Goal: Task Accomplishment & Management: Manage account settings

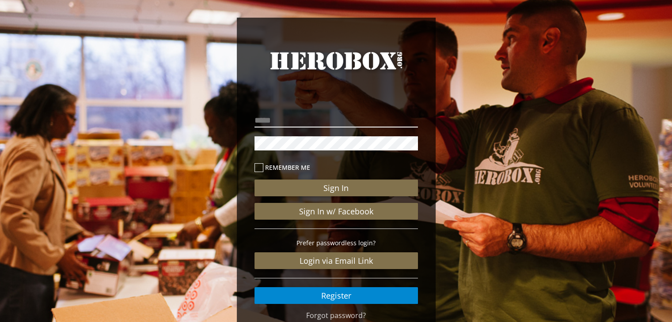
click at [374, 125] on input "email" at bounding box center [335, 120] width 163 height 14
click at [314, 127] on input "email" at bounding box center [335, 120] width 163 height 14
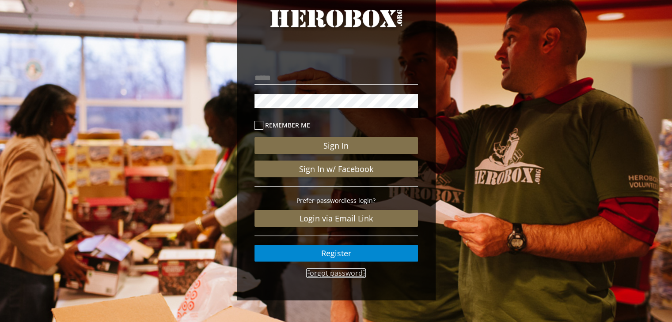
click at [337, 272] on link "Forgot password?" at bounding box center [336, 274] width 60 height 10
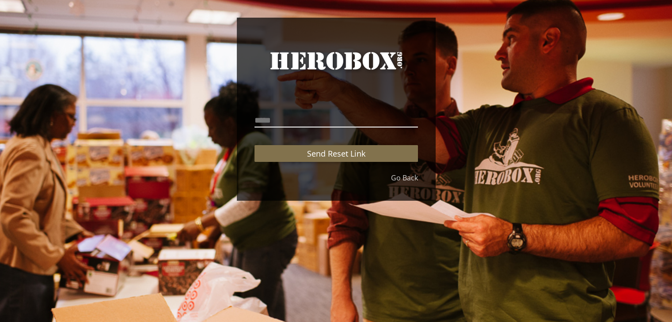
click at [309, 124] on input "email" at bounding box center [335, 120] width 163 height 14
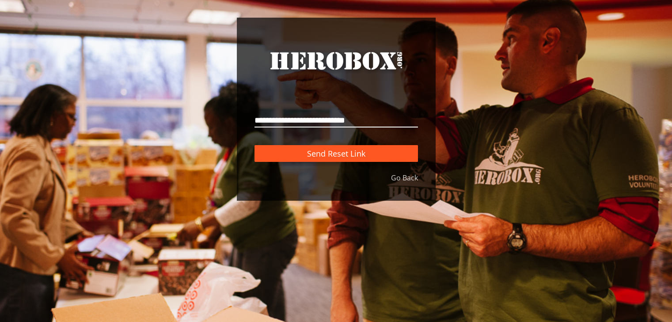
type input "**********"
click at [335, 158] on span "Send Reset Link" at bounding box center [336, 153] width 58 height 11
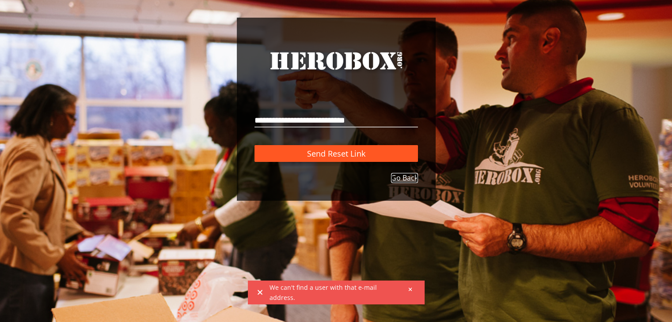
click at [406, 174] on link "Go Back" at bounding box center [404, 178] width 27 height 10
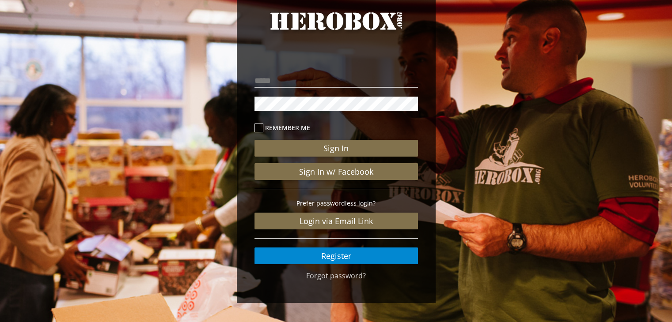
scroll to position [42, 0]
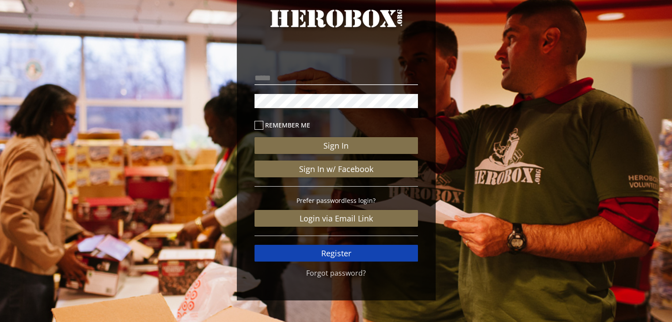
click at [348, 257] on link "Register" at bounding box center [335, 253] width 163 height 17
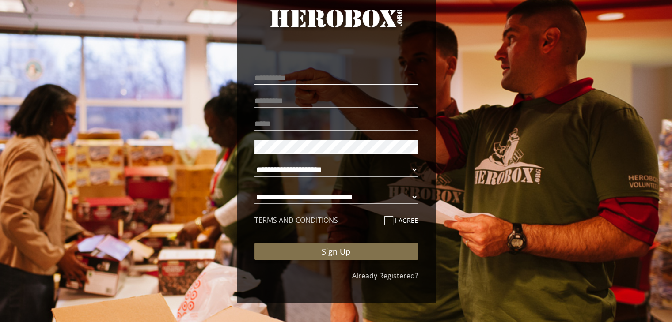
click at [299, 79] on input "text" at bounding box center [335, 78] width 163 height 14
type input "******"
click at [291, 105] on input "text" at bounding box center [335, 101] width 163 height 14
type input "********"
click at [288, 126] on input "email" at bounding box center [335, 124] width 163 height 14
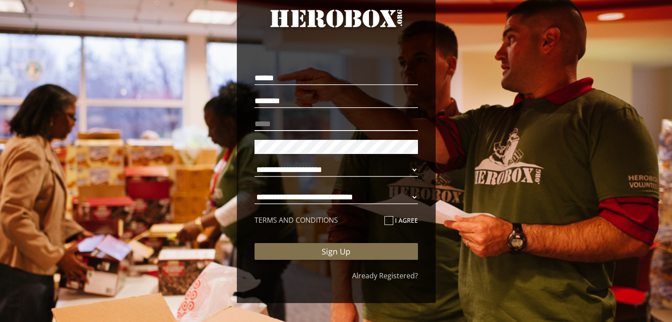
type input "*"
type input "**********"
click at [378, 166] on select "**********" at bounding box center [335, 170] width 163 height 14
click at [254, 163] on select "**********" at bounding box center [335, 170] width 163 height 14
select select "**********"
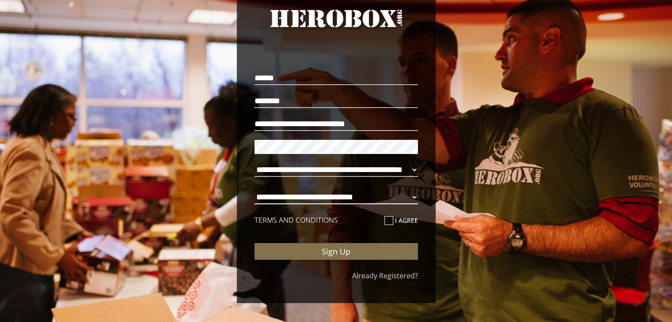
click at [370, 196] on select "**********" at bounding box center [335, 197] width 163 height 14
click at [254, 190] on select "**********" at bounding box center [335, 197] width 163 height 14
select select "**********"
click at [390, 220] on icon at bounding box center [388, 220] width 9 height 9
click at [390, 220] on input "I agree" at bounding box center [387, 224] width 6 height 14
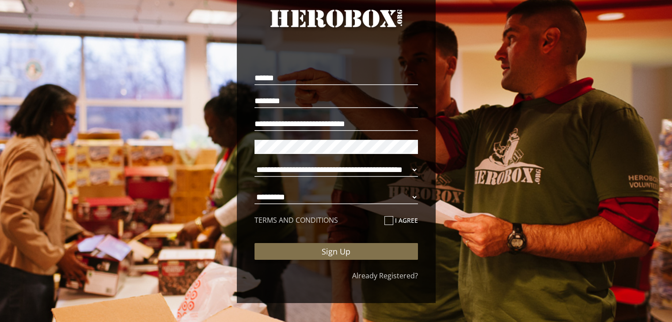
checkbox input "****"
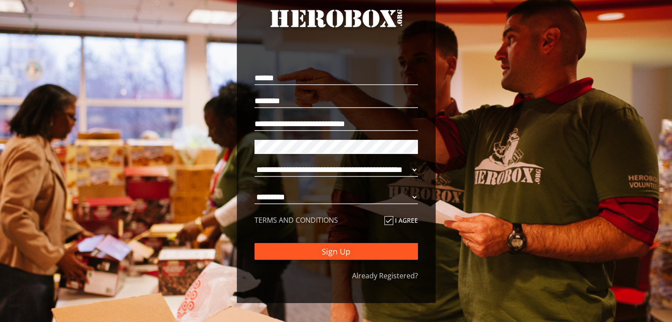
click at [362, 251] on button "Sign Up" at bounding box center [335, 251] width 163 height 17
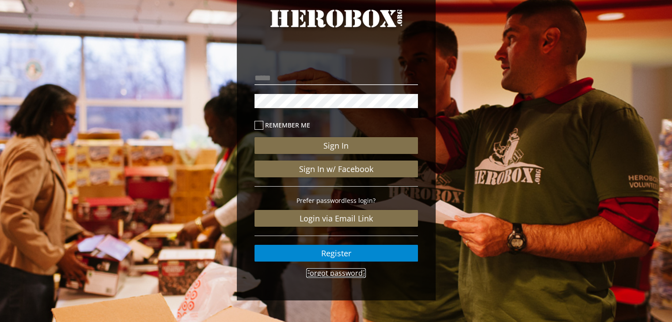
click at [348, 269] on link "Forgot password?" at bounding box center [336, 274] width 60 height 10
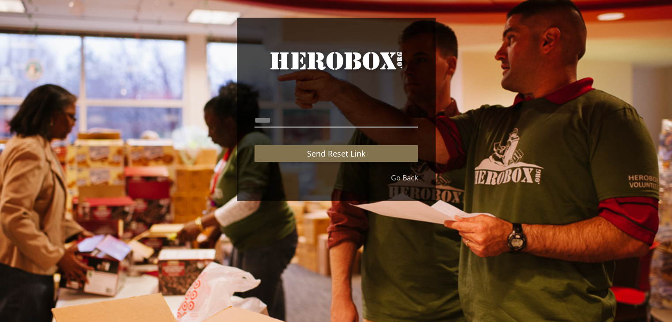
click at [339, 119] on input "email" at bounding box center [335, 120] width 163 height 14
type input "**********"
click at [254, 145] on button "Send Reset Link" at bounding box center [335, 153] width 163 height 17
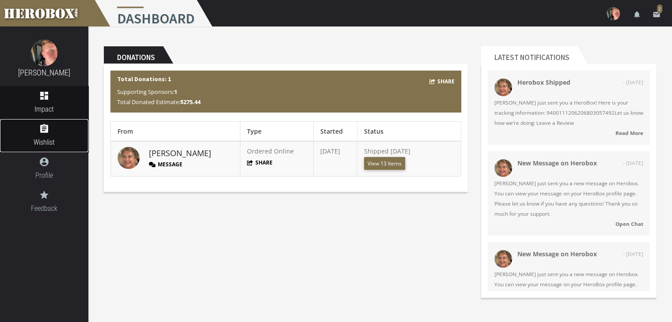
click at [62, 136] on link "assignment Wishlist" at bounding box center [44, 135] width 88 height 33
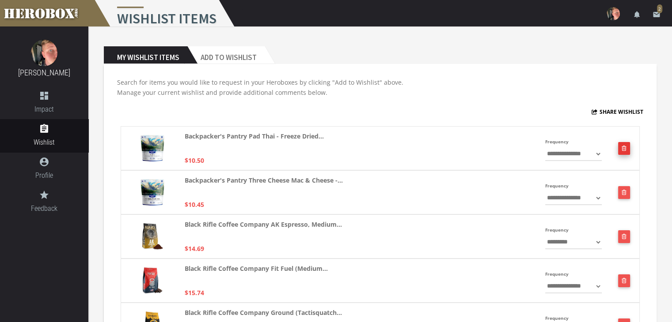
click at [628, 142] on button "button" at bounding box center [624, 148] width 12 height 13
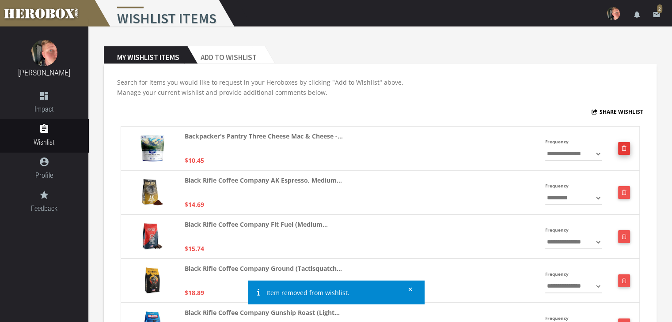
drag, startPoint x: 628, startPoint y: 143, endPoint x: 623, endPoint y: 150, distance: 8.9
click at [623, 150] on icon "button" at bounding box center [623, 148] width 5 height 5
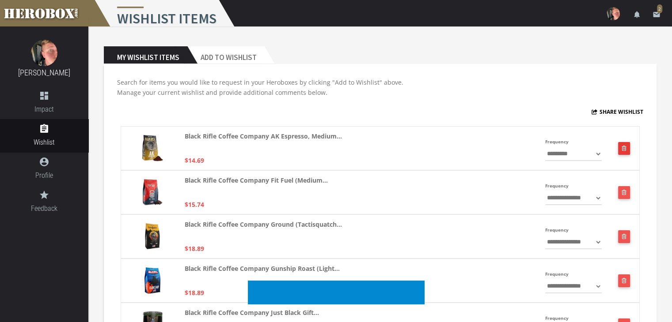
click at [623, 150] on icon "button" at bounding box center [623, 148] width 5 height 5
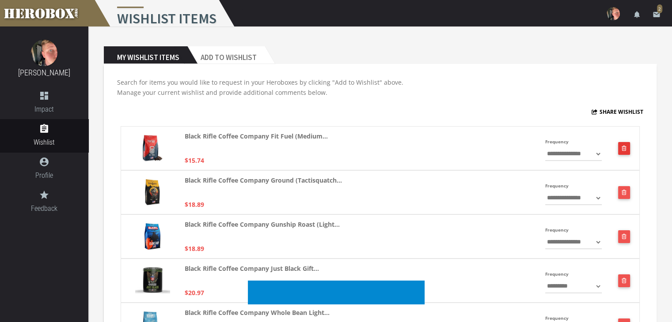
click at [623, 150] on icon "button" at bounding box center [623, 148] width 5 height 5
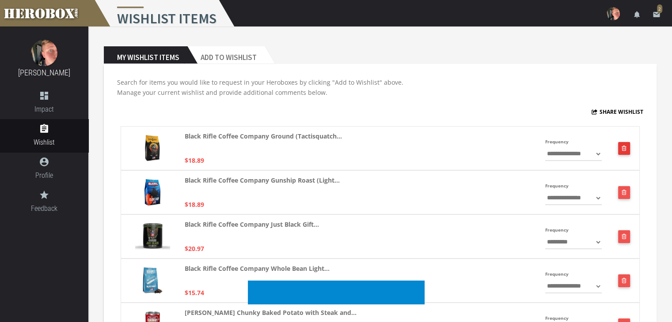
click at [623, 150] on button "button" at bounding box center [624, 148] width 12 height 13
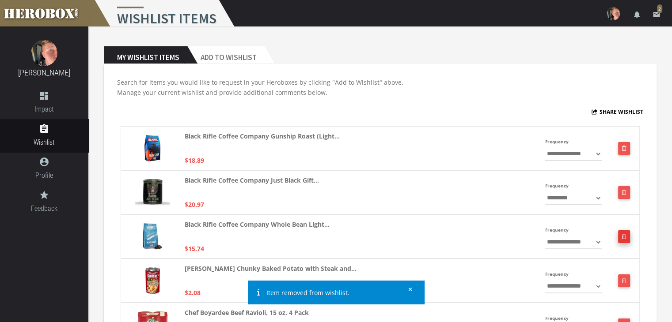
click at [628, 236] on button "button" at bounding box center [624, 237] width 12 height 13
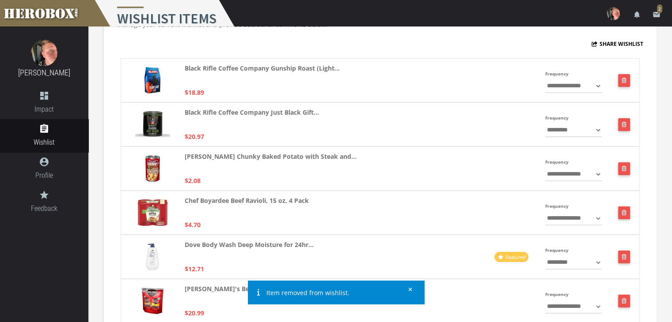
scroll to position [71, 0]
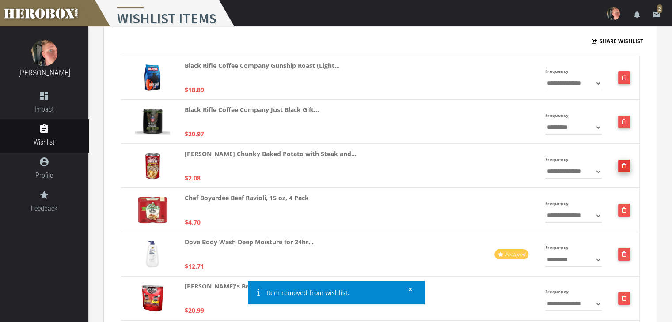
click at [623, 163] on icon "button" at bounding box center [623, 165] width 5 height 5
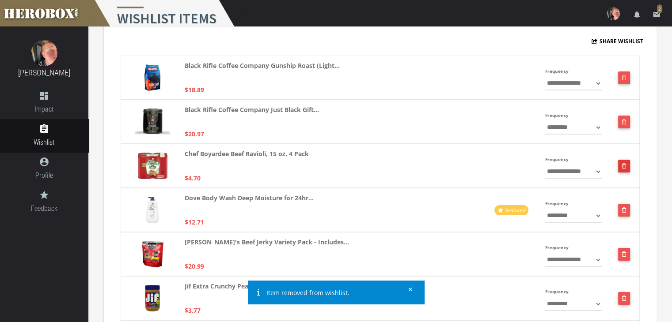
click at [623, 163] on icon "button" at bounding box center [623, 165] width 5 height 5
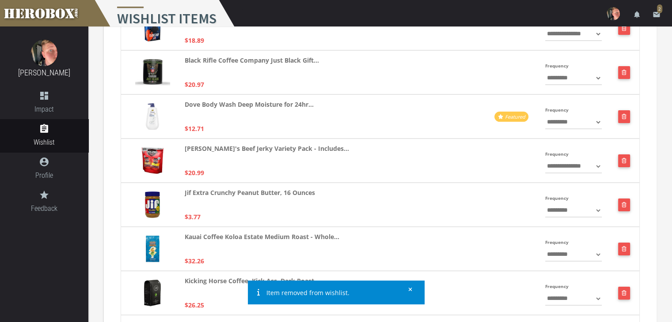
scroll to position [120, 0]
click at [624, 207] on icon "button" at bounding box center [623, 204] width 5 height 5
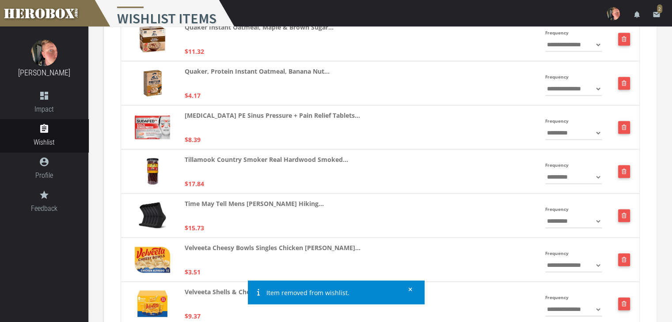
scroll to position [1786, 0]
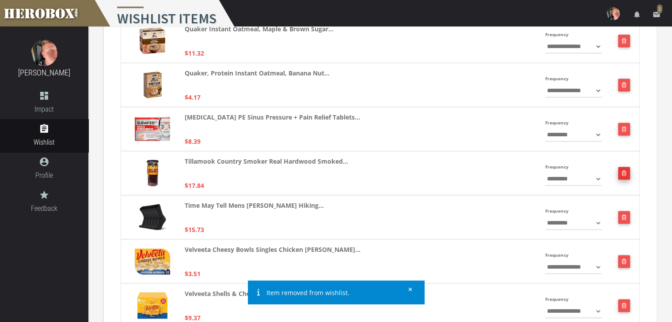
click at [622, 171] on icon "button" at bounding box center [623, 173] width 5 height 5
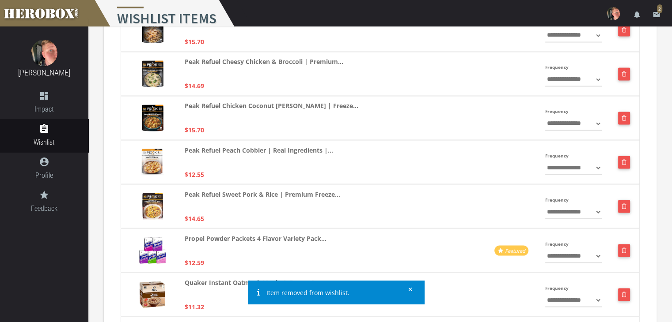
scroll to position [1532, 0]
click at [626, 117] on icon "button" at bounding box center [623, 118] width 5 height 5
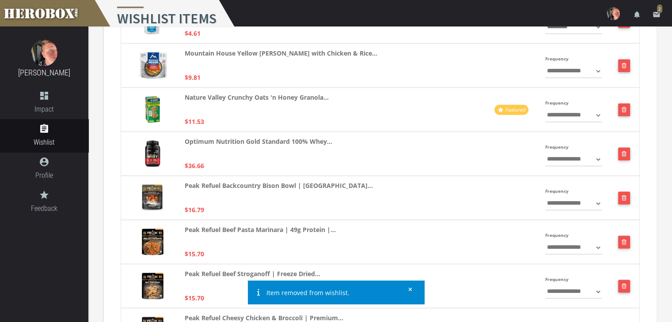
scroll to position [1276, 0]
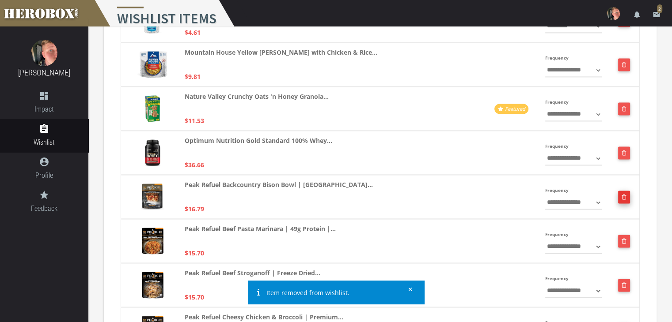
click at [621, 198] on icon "button" at bounding box center [623, 196] width 5 height 5
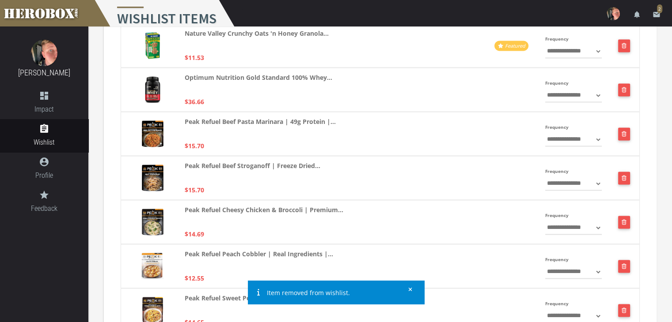
scroll to position [1332, 0]
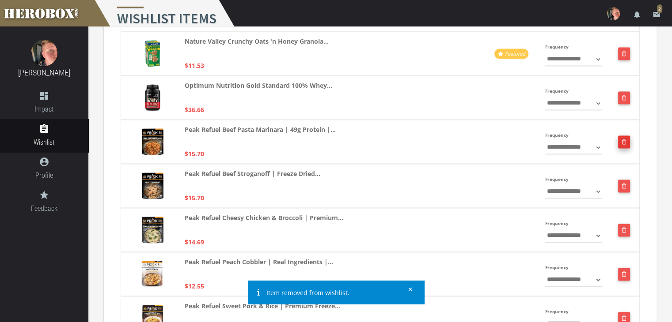
click at [623, 137] on button "button" at bounding box center [624, 142] width 12 height 13
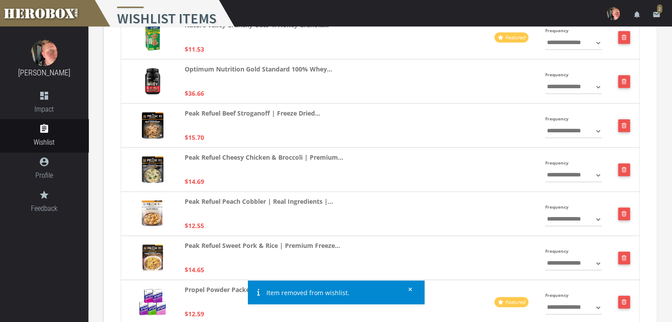
scroll to position [1348, 0]
click at [621, 131] on button "button" at bounding box center [624, 125] width 12 height 13
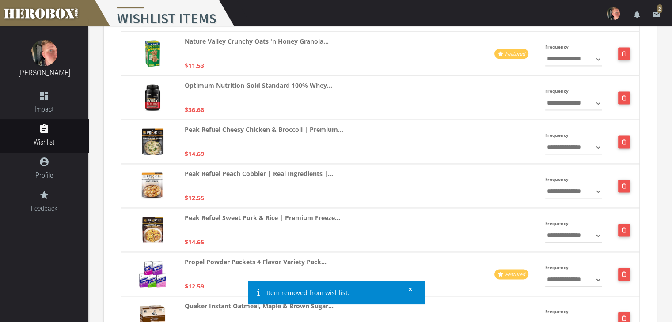
scroll to position [1331, 0]
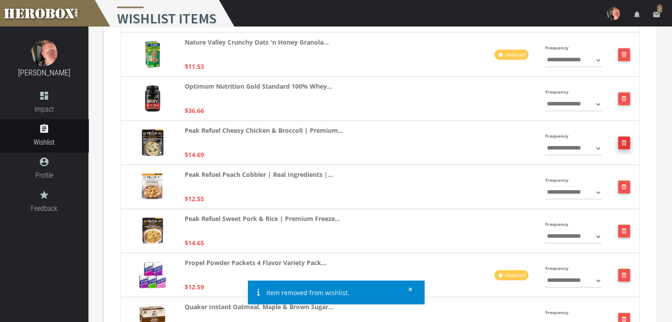
click at [625, 140] on button "button" at bounding box center [624, 142] width 12 height 13
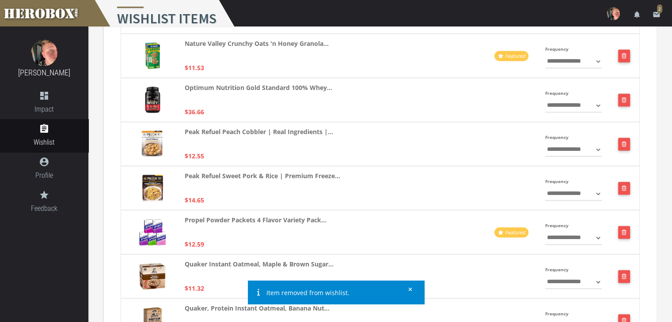
scroll to position [1339, 0]
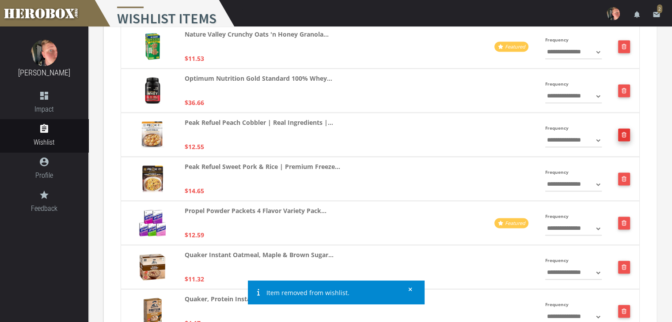
click at [625, 130] on button "button" at bounding box center [624, 135] width 12 height 13
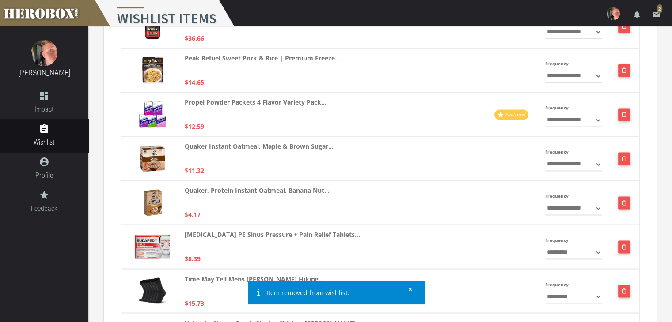
scroll to position [1403, 0]
click at [620, 73] on button "button" at bounding box center [624, 70] width 12 height 13
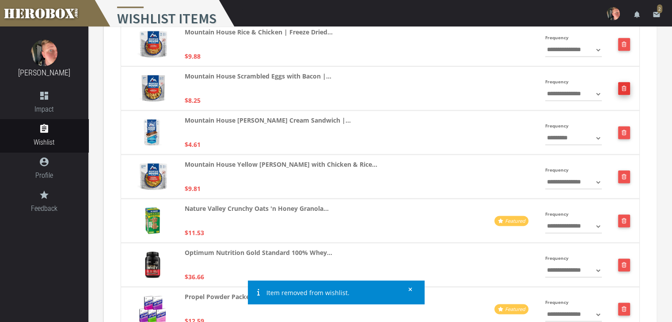
click at [626, 91] on button "button" at bounding box center [624, 88] width 12 height 13
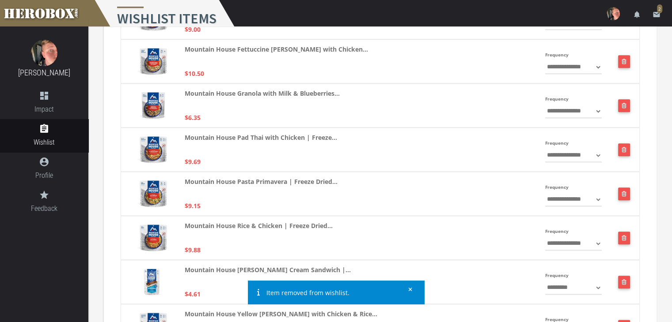
scroll to position [969, 0]
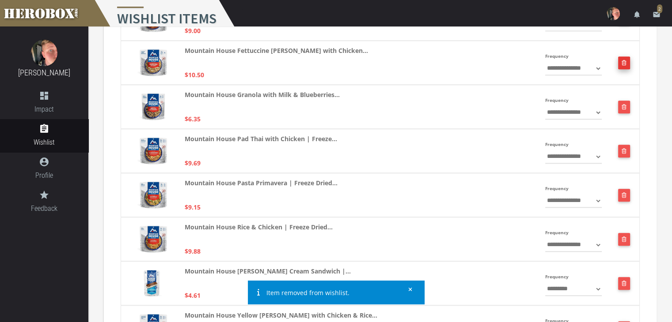
click at [627, 63] on button "button" at bounding box center [624, 63] width 12 height 13
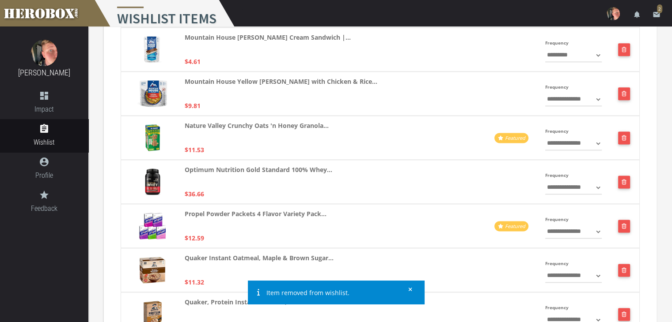
scroll to position [1159, 0]
click at [627, 96] on button "button" at bounding box center [624, 93] width 12 height 13
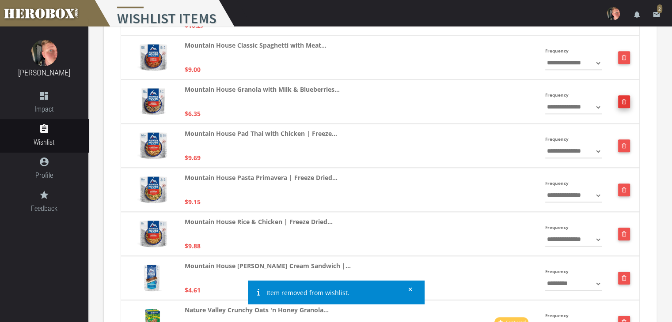
click at [627, 100] on button "button" at bounding box center [624, 101] width 12 height 13
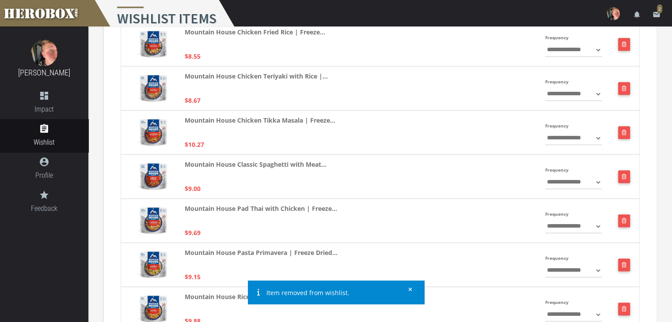
scroll to position [804, 0]
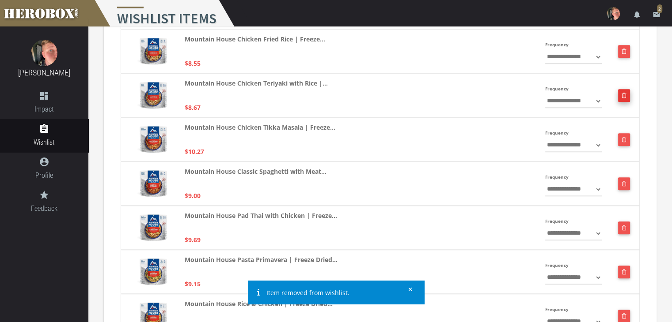
click at [624, 91] on button "button" at bounding box center [624, 95] width 12 height 13
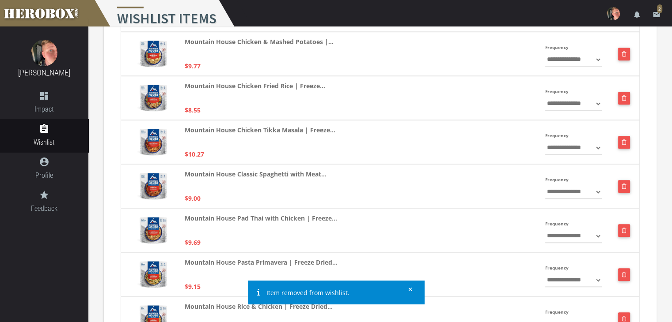
scroll to position [757, 0]
click at [624, 93] on button "button" at bounding box center [624, 98] width 12 height 13
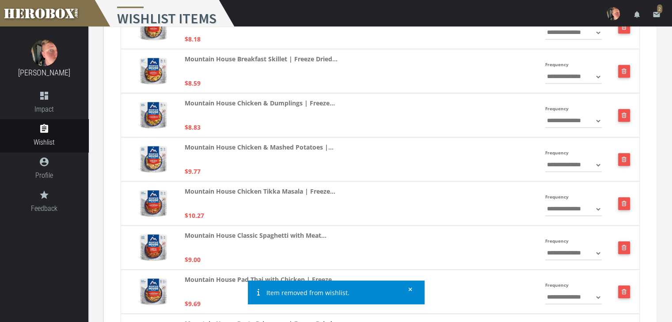
scroll to position [636, 0]
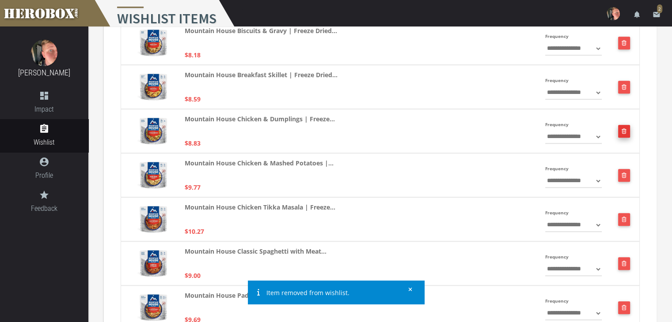
click at [627, 130] on button "button" at bounding box center [624, 131] width 12 height 13
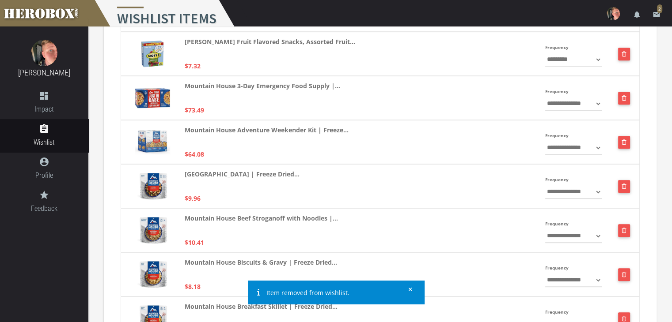
scroll to position [404, 0]
click at [618, 98] on button "button" at bounding box center [624, 97] width 12 height 13
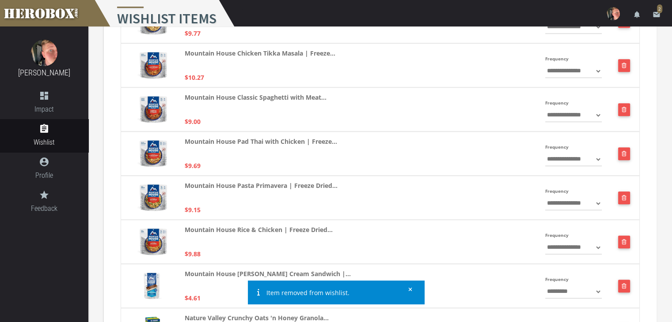
scroll to position [669, 0]
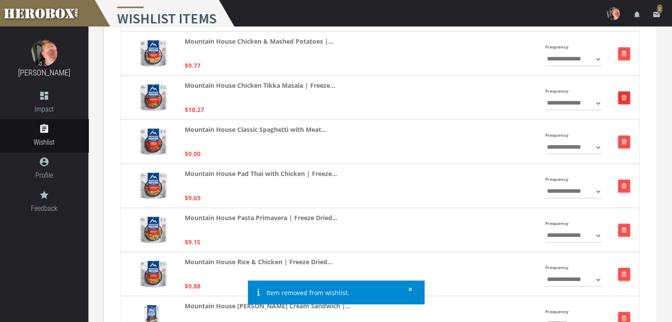
click at [625, 97] on icon "button" at bounding box center [623, 97] width 5 height 5
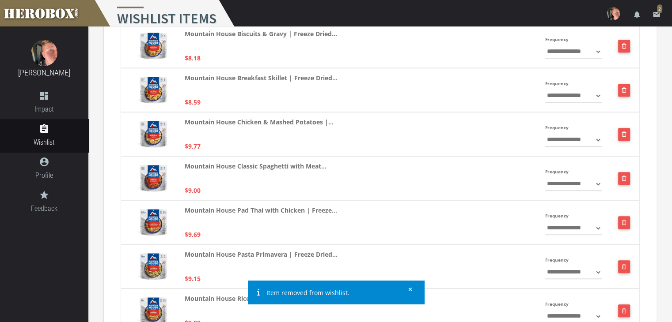
scroll to position [588, 0]
click at [623, 94] on button "button" at bounding box center [624, 90] width 12 height 13
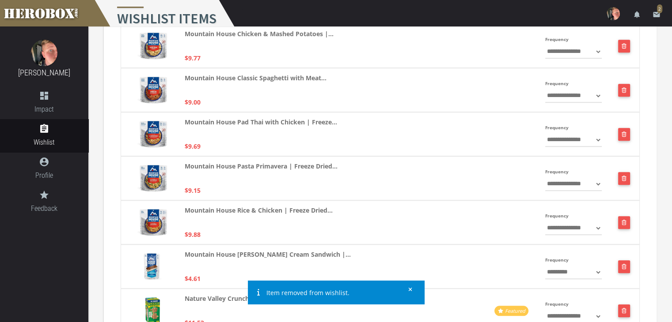
scroll to position [632, 0]
click at [622, 92] on button "button" at bounding box center [624, 90] width 12 height 13
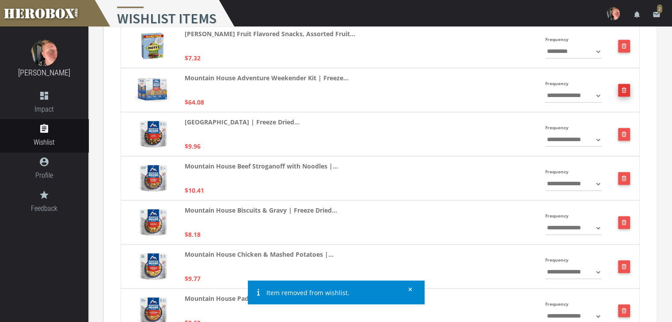
click at [623, 92] on button "button" at bounding box center [624, 90] width 12 height 13
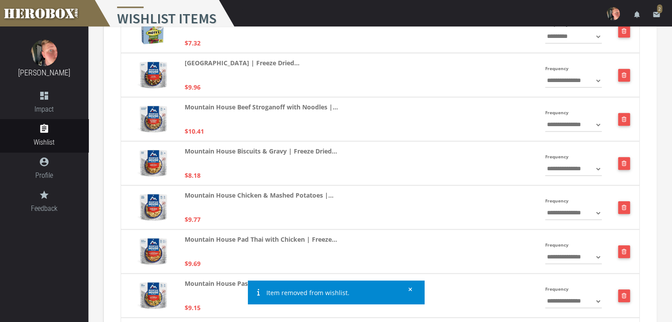
scroll to position [411, 0]
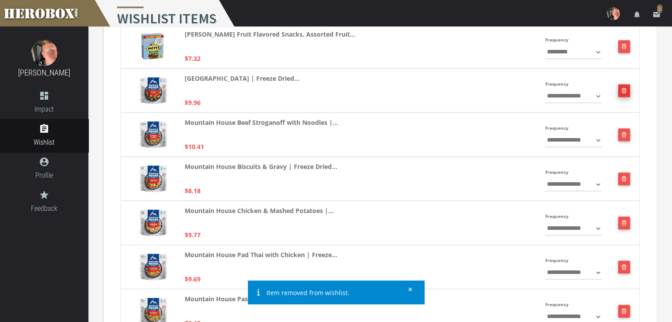
click at [624, 90] on button "button" at bounding box center [624, 90] width 12 height 13
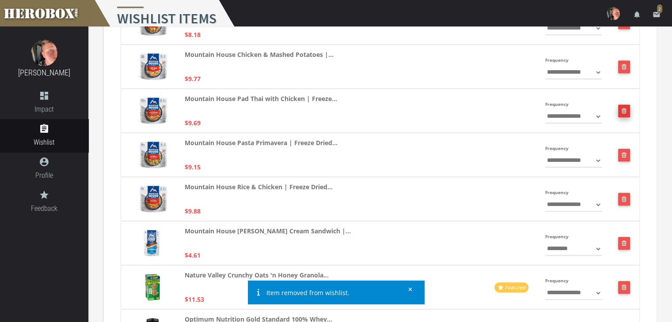
click at [629, 112] on button "button" at bounding box center [624, 111] width 12 height 13
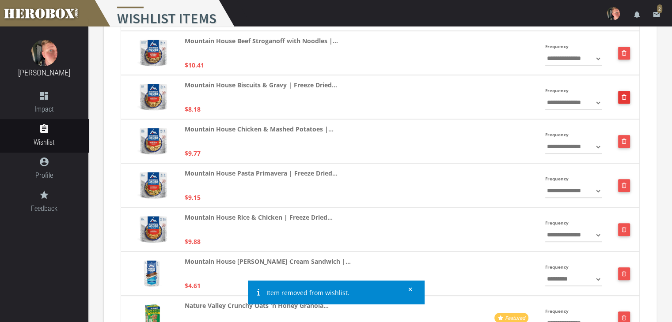
click at [620, 92] on button "button" at bounding box center [624, 97] width 12 height 13
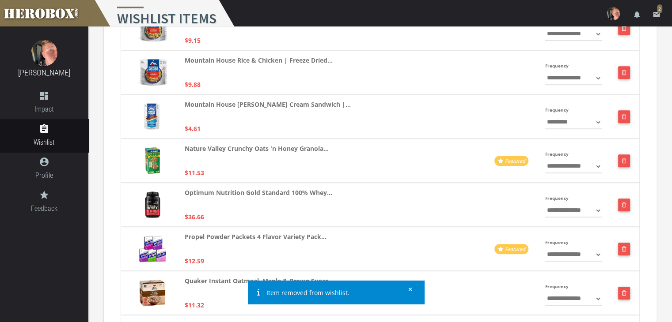
scroll to position [546, 0]
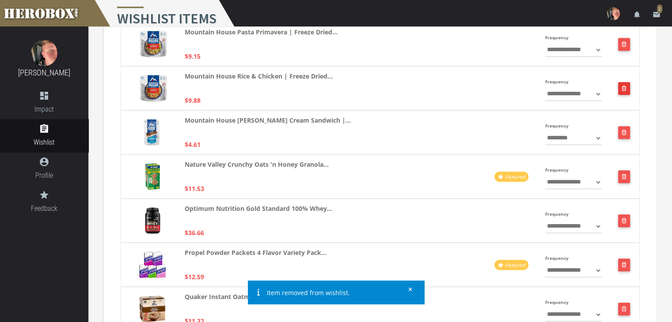
click at [620, 92] on button "button" at bounding box center [624, 88] width 12 height 13
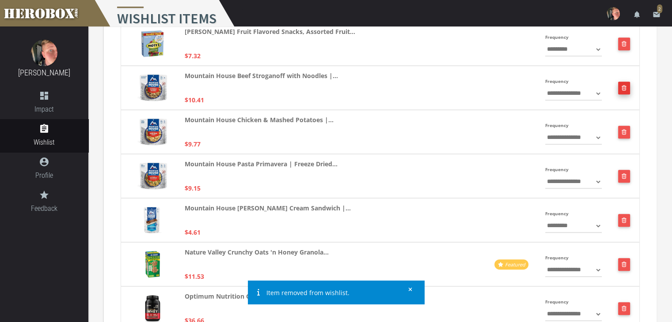
click at [622, 92] on button "button" at bounding box center [624, 88] width 12 height 13
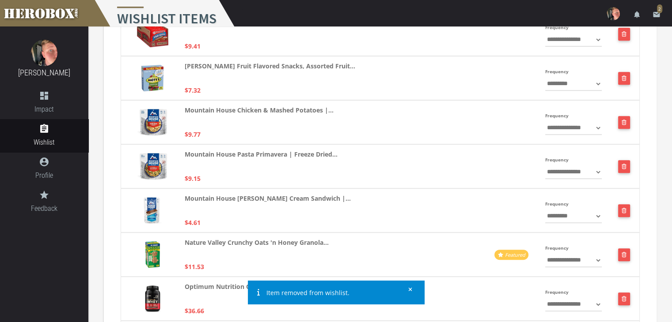
scroll to position [376, 0]
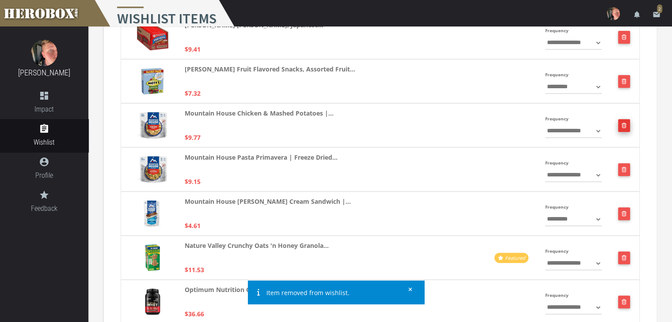
click at [624, 128] on button "button" at bounding box center [624, 125] width 12 height 13
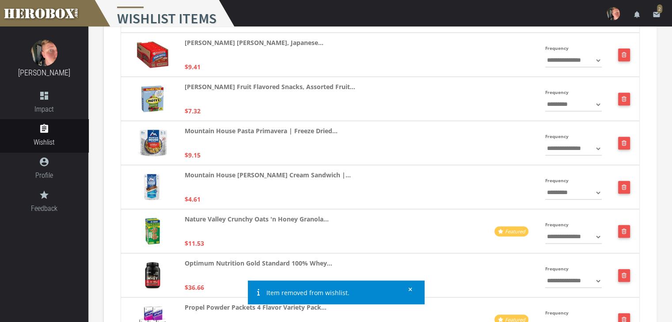
scroll to position [357, 0]
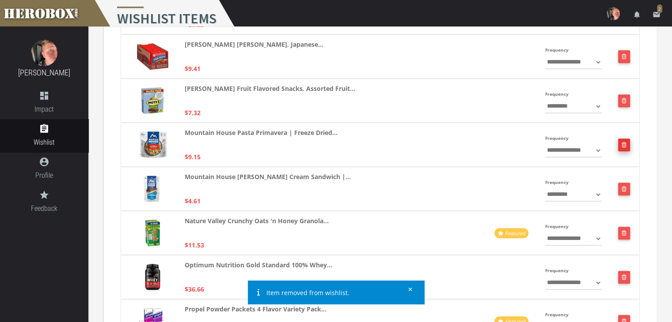
click at [619, 145] on button "button" at bounding box center [624, 145] width 12 height 13
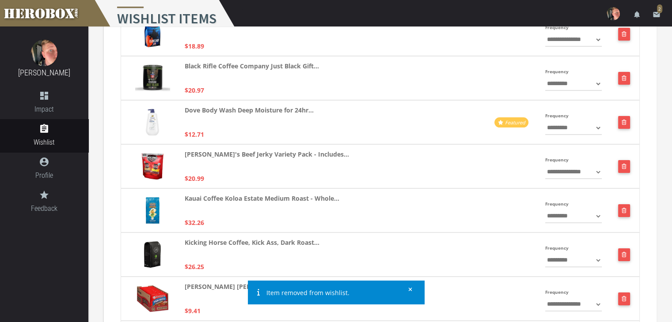
scroll to position [115, 0]
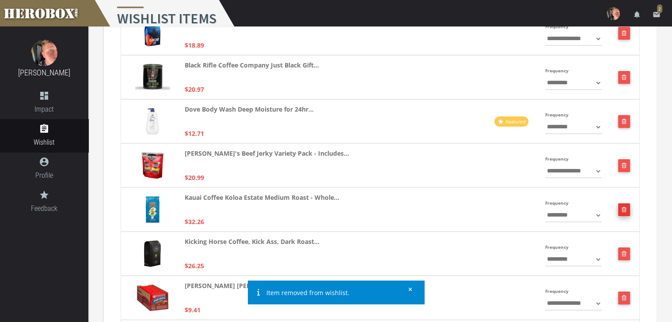
click at [624, 208] on icon "button" at bounding box center [623, 209] width 5 height 5
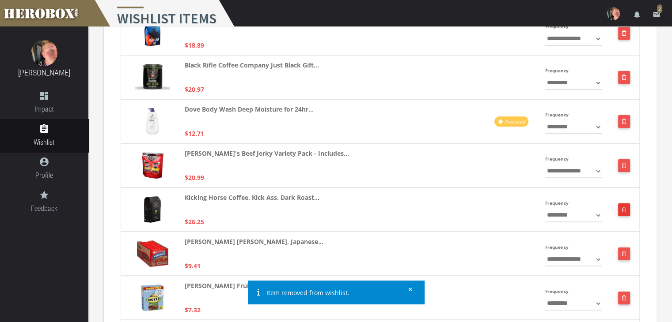
click at [624, 208] on icon "button" at bounding box center [623, 209] width 5 height 5
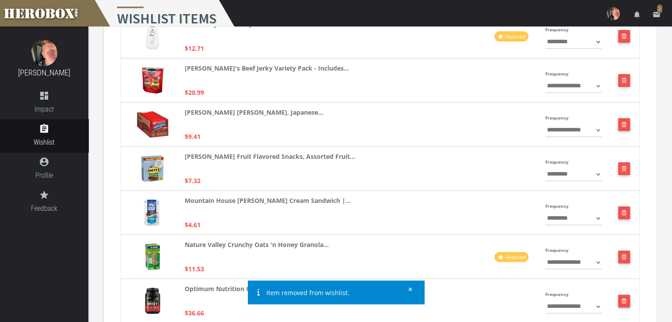
scroll to position [201, 0]
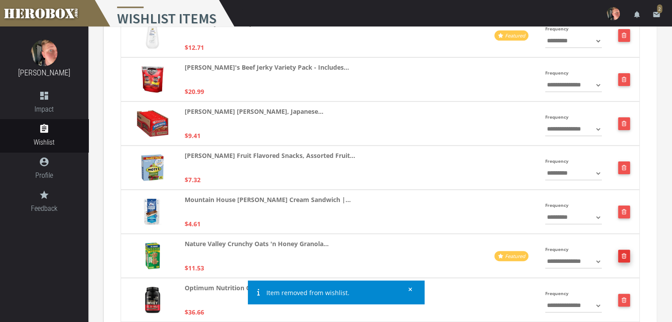
click at [626, 257] on button "button" at bounding box center [624, 256] width 12 height 13
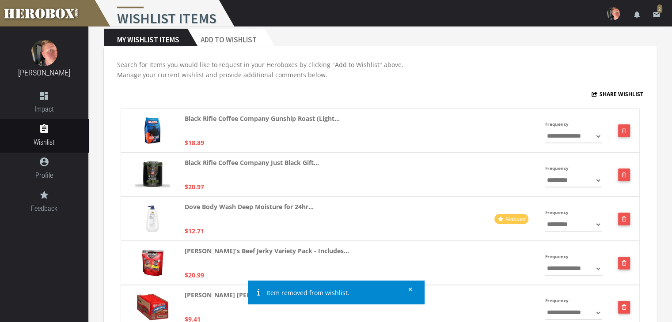
scroll to position [17, 0]
click at [625, 258] on button "button" at bounding box center [624, 263] width 12 height 13
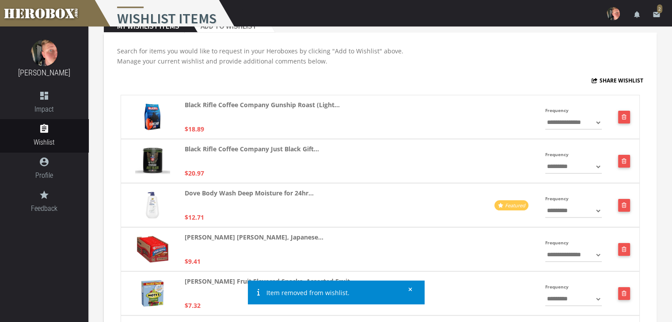
scroll to position [0, 0]
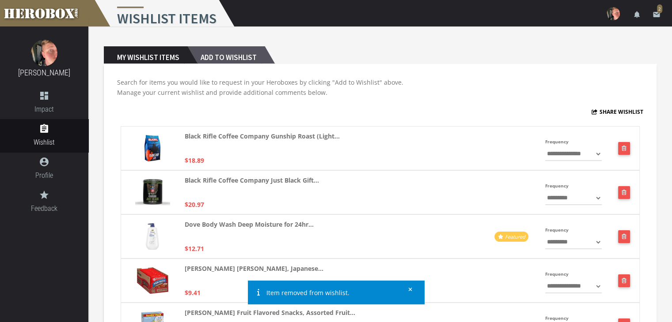
click at [246, 54] on h2 "Add to Wishlist" at bounding box center [225, 55] width 77 height 18
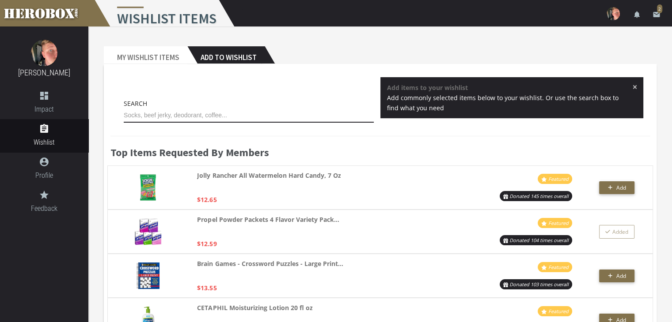
click at [252, 116] on input "text" at bounding box center [249, 116] width 250 height 14
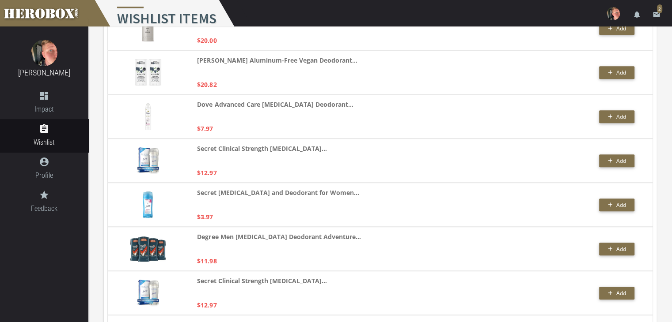
scroll to position [703, 0]
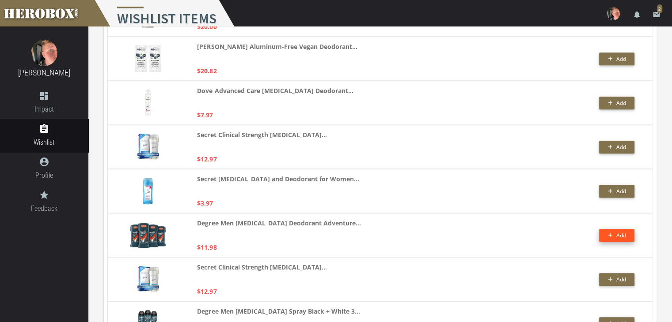
type input "deod"
click at [609, 229] on button "Add" at bounding box center [616, 235] width 35 height 13
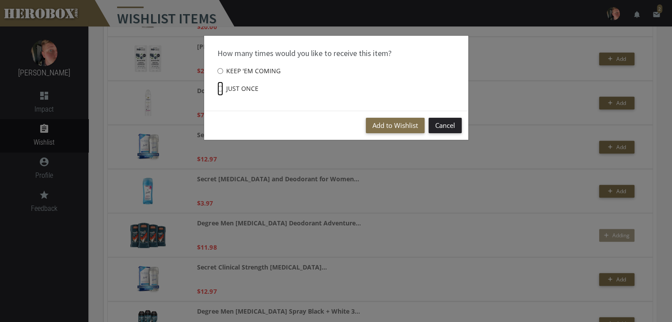
click at [223, 87] on input "Just once" at bounding box center [220, 89] width 6 height 14
radio input "****"
click at [398, 122] on button "Add to Wishlist" at bounding box center [395, 125] width 59 height 15
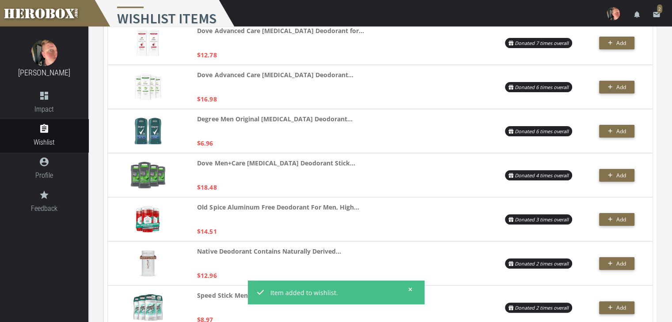
scroll to position [0, 0]
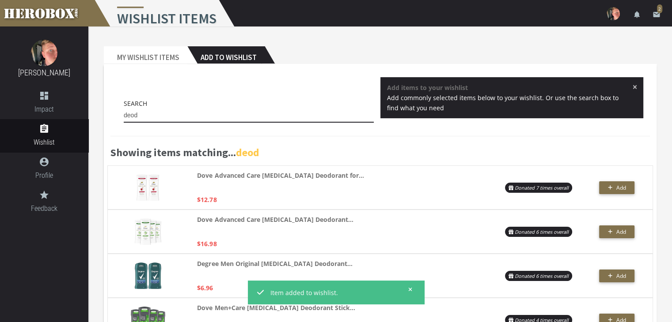
click at [348, 113] on input "deod" at bounding box center [249, 116] width 250 height 14
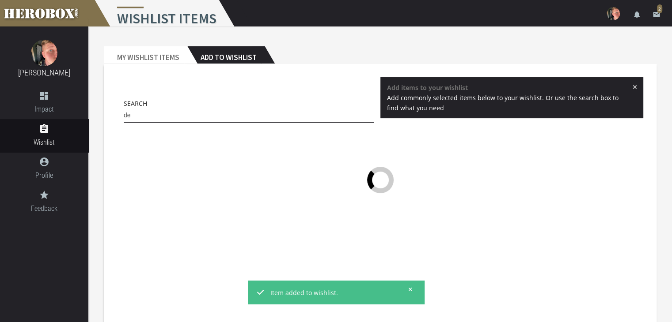
type input "d"
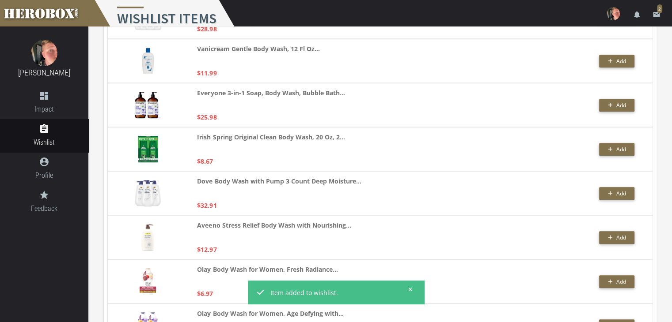
scroll to position [745, 0]
type input "body wash"
click at [609, 145] on span "Add" at bounding box center [617, 149] width 18 height 8
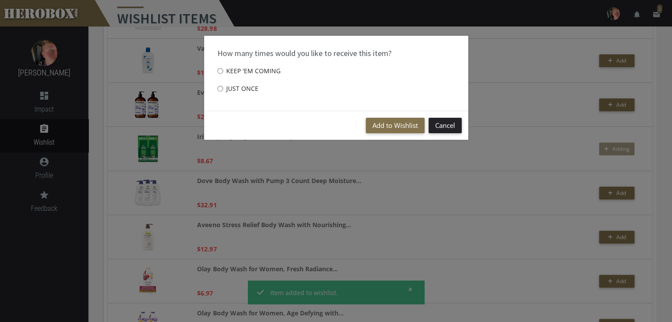
click at [252, 91] on label "Just once" at bounding box center [237, 89] width 41 height 18
click at [223, 91] on input "Just once" at bounding box center [220, 89] width 6 height 14
radio input "****"
click at [403, 131] on button "Add to Wishlist" at bounding box center [395, 125] width 59 height 15
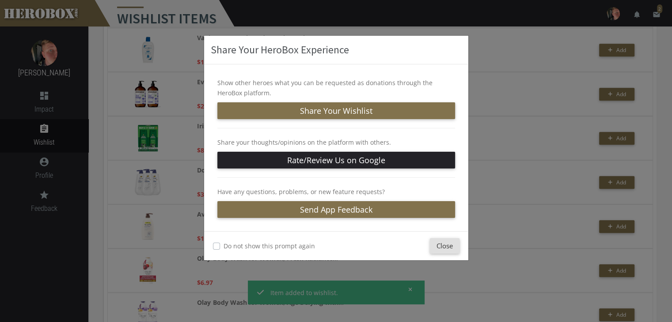
scroll to position [757, 0]
click at [446, 250] on button "Close" at bounding box center [445, 245] width 30 height 15
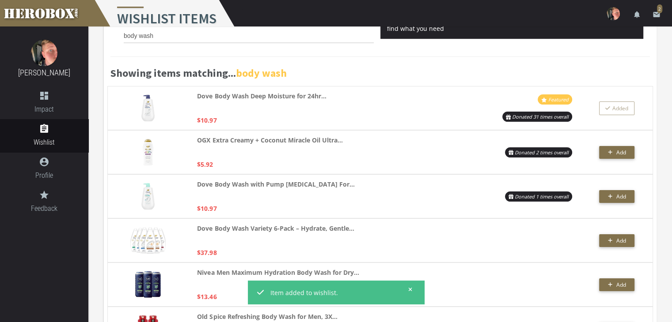
scroll to position [0, 0]
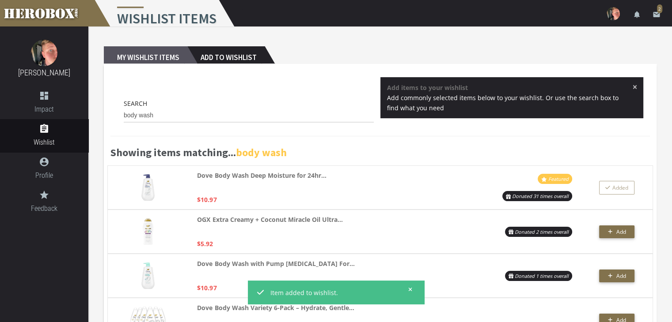
click at [166, 55] on h2 "My Wishlist Items" at bounding box center [145, 55] width 83 height 18
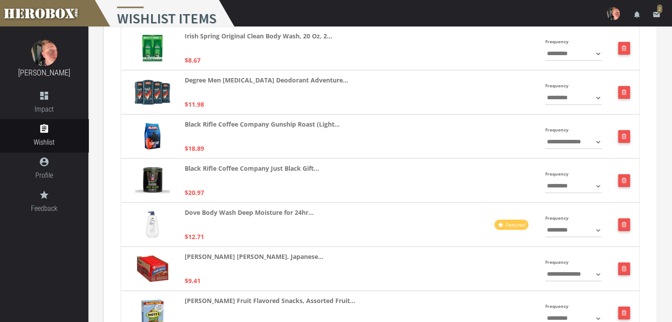
scroll to position [101, 0]
click at [153, 177] on img at bounding box center [152, 180] width 35 height 26
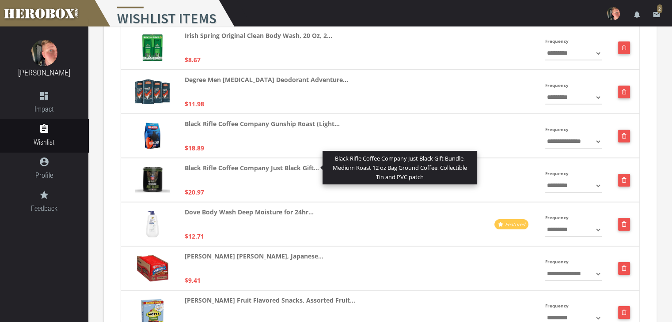
click at [219, 168] on strong "Black Rifle Coffee Company Just Black Gift..." at bounding box center [252, 168] width 134 height 10
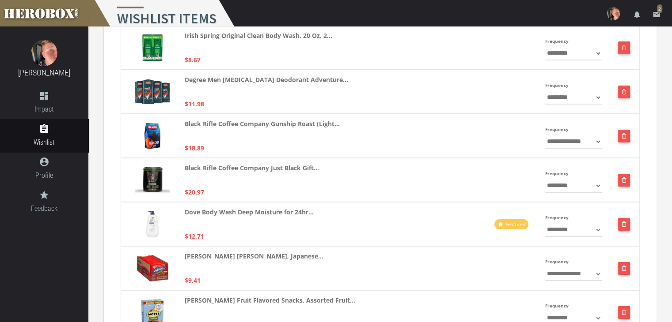
click at [154, 185] on img at bounding box center [152, 180] width 35 height 26
click at [621, 181] on button "button" at bounding box center [624, 180] width 12 height 13
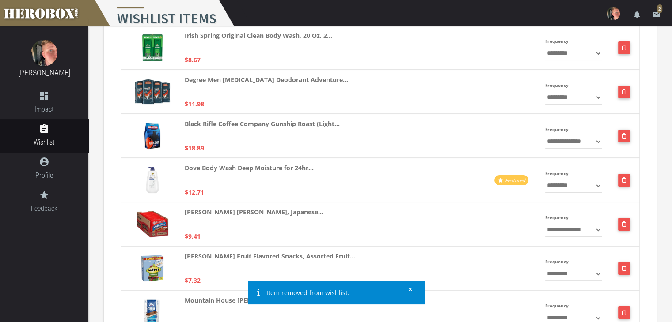
scroll to position [0, 0]
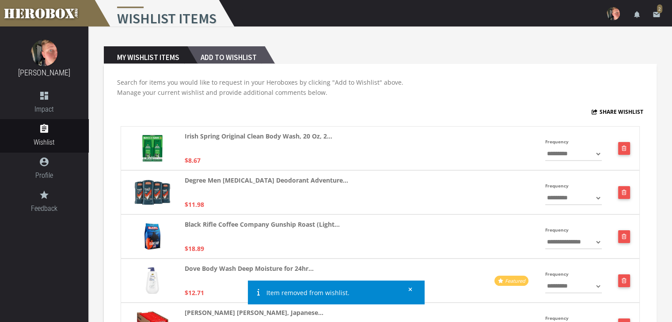
click at [236, 61] on h2 "Add to Wishlist" at bounding box center [225, 55] width 77 height 18
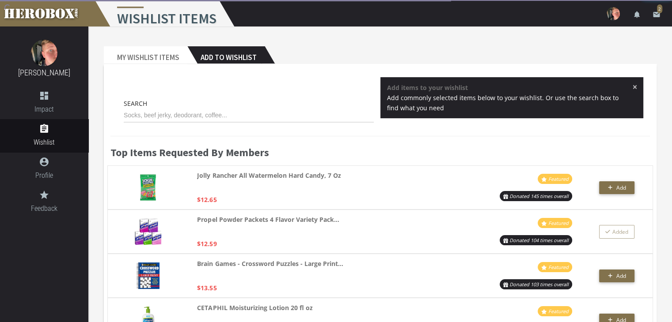
click at [235, 107] on div "Search" at bounding box center [249, 110] width 250 height 24
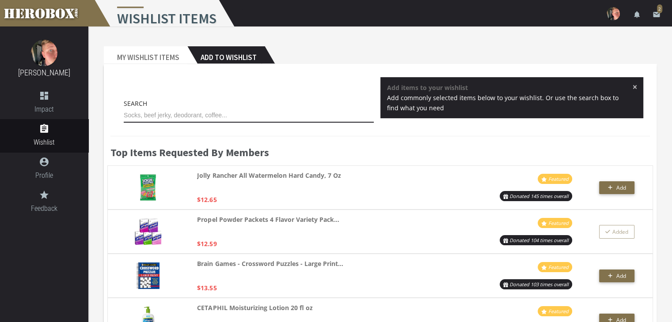
click at [233, 120] on input "text" at bounding box center [249, 116] width 250 height 14
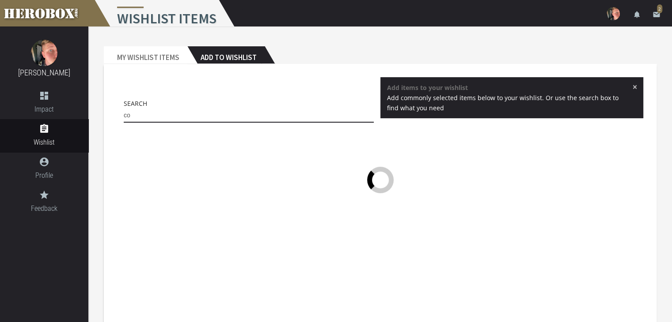
type input "c"
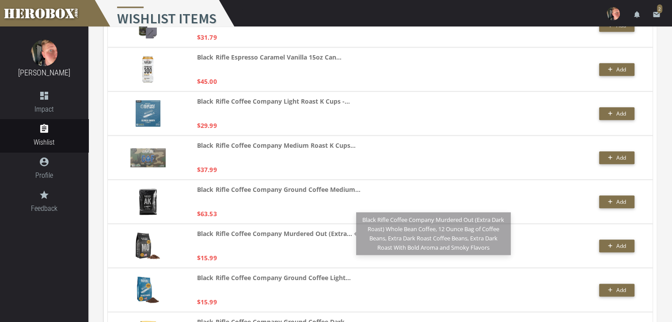
scroll to position [1001, 0]
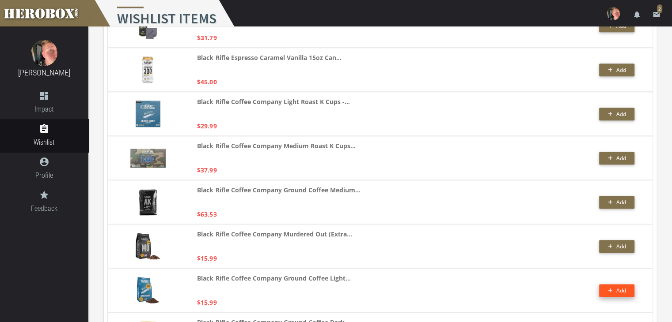
type input "black rifle"
click at [606, 291] on button "Add" at bounding box center [616, 290] width 35 height 13
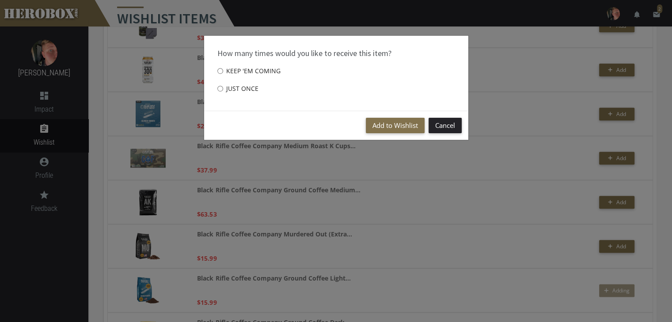
click at [325, 87] on div "How many times would you like to receive this item? Keep 'em coming Just once" at bounding box center [336, 73] width 264 height 75
click at [236, 86] on label "Just once" at bounding box center [237, 89] width 41 height 18
click at [223, 86] on input "Just once" at bounding box center [220, 89] width 6 height 14
radio input "****"
click at [381, 128] on button "Add to Wishlist" at bounding box center [395, 125] width 59 height 15
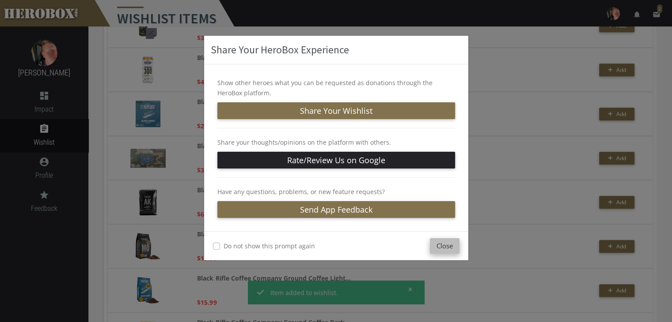
click at [448, 238] on button "Close" at bounding box center [445, 245] width 30 height 15
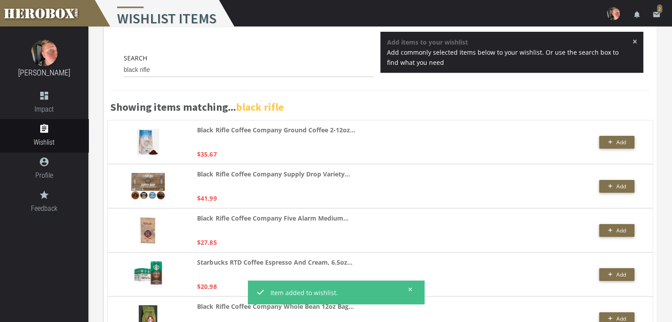
scroll to position [0, 0]
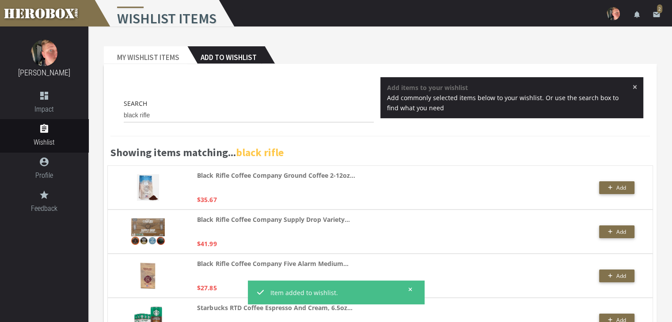
click at [211, 56] on h2 "Add to Wishlist" at bounding box center [225, 55] width 77 height 18
click at [165, 122] on input "black rifle" at bounding box center [249, 116] width 250 height 14
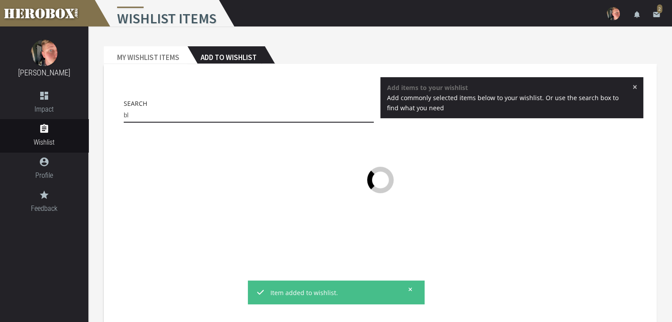
type input "b"
type input "e"
type input "tang"
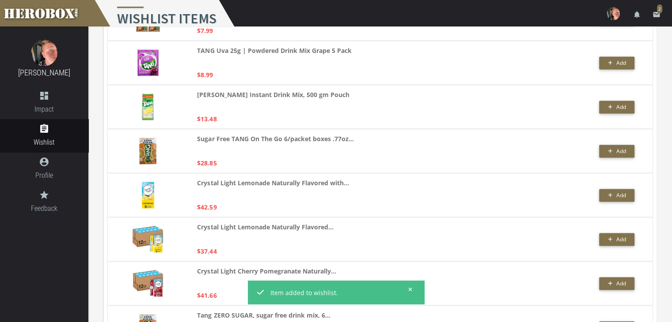
scroll to position [1231, 0]
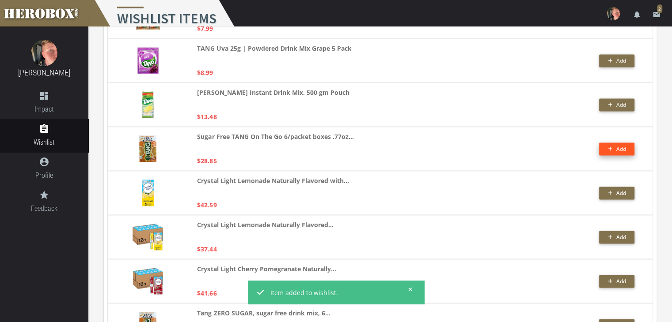
click at [604, 148] on button "Add" at bounding box center [616, 149] width 35 height 13
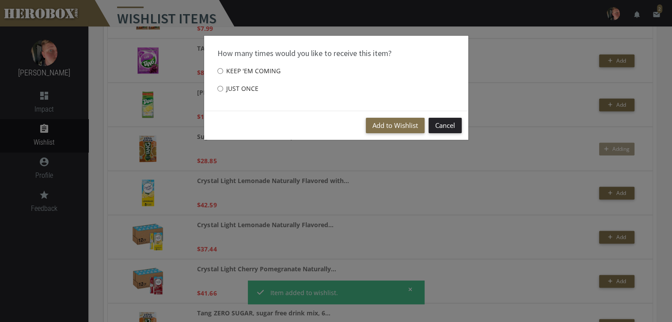
click at [331, 91] on div "How many times would you like to receive this item? Keep 'em coming Just once" at bounding box center [336, 73] width 264 height 75
click at [222, 85] on input "Just once" at bounding box center [220, 89] width 6 height 14
radio input "****"
click at [372, 127] on button "Add to Wishlist" at bounding box center [395, 125] width 59 height 15
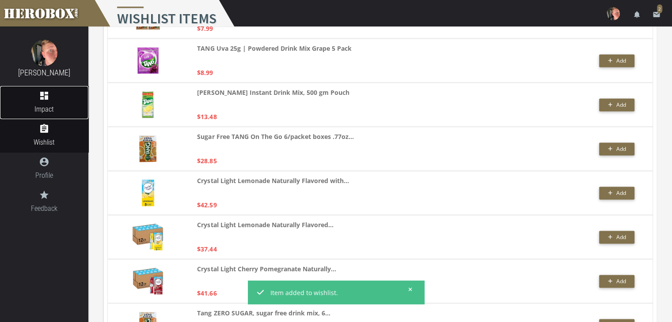
click at [46, 106] on span "Impact" at bounding box center [44, 109] width 88 height 11
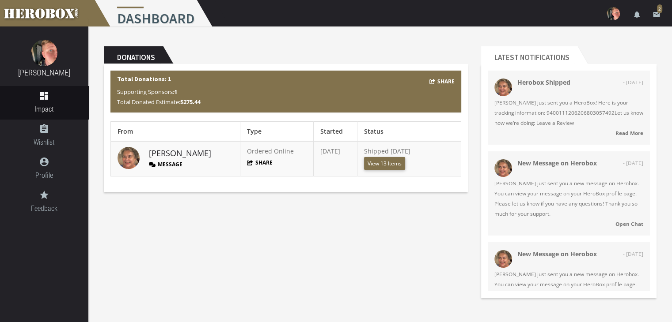
drag, startPoint x: 256, startPoint y: 123, endPoint x: 392, endPoint y: 154, distance: 140.0
click at [392, 154] on table "From Type Started Status [PERSON_NAME] Message Ordered Online Share [DATE] Ship…" at bounding box center [285, 148] width 351 height 55
click at [404, 242] on div "Donations Share Total Donations: 1 Supporting Sponsors: 1 Total Donated Estimat…" at bounding box center [379, 165] width 583 height 278
click at [127, 158] on img at bounding box center [128, 158] width 22 height 22
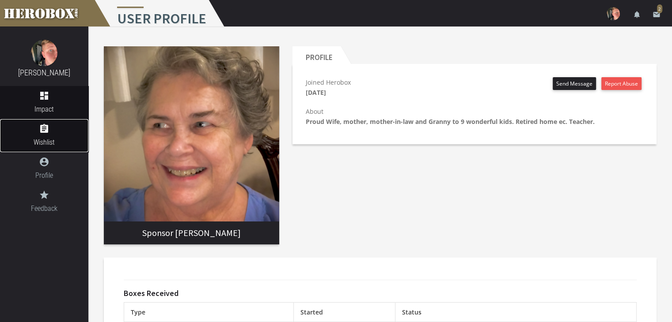
click at [47, 129] on icon "assignment" at bounding box center [44, 129] width 88 height 11
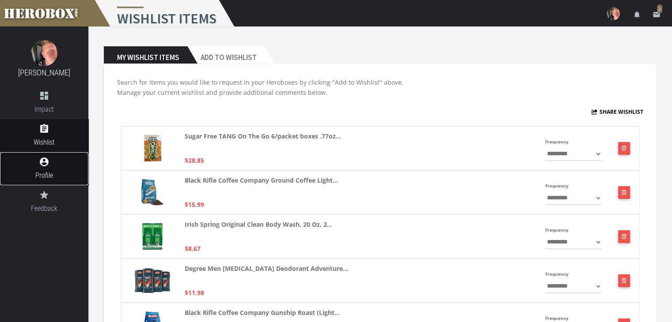
click at [42, 166] on icon "account_circle" at bounding box center [44, 162] width 88 height 11
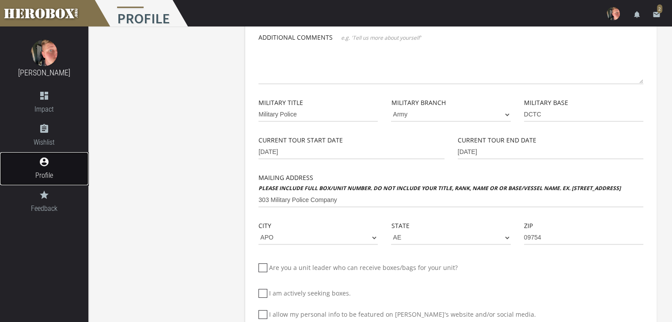
scroll to position [197, 0]
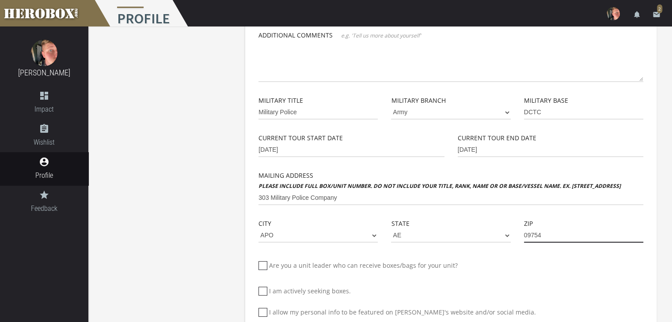
click at [560, 239] on input "09754" at bounding box center [583, 236] width 119 height 14
type input "0"
type input "09017"
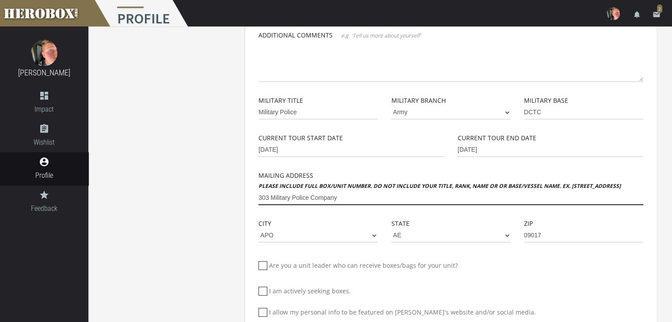
click at [266, 201] on input "303 Military Police Company" at bounding box center [450, 198] width 385 height 14
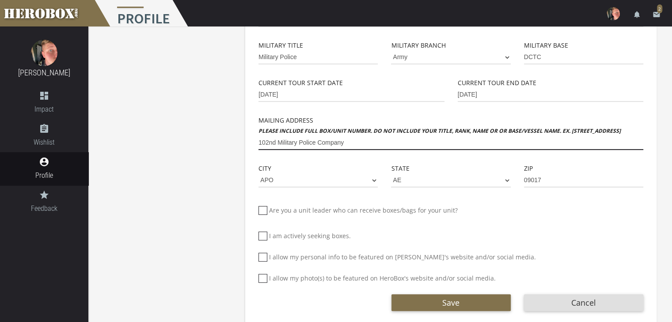
scroll to position [253, 0]
type input "102nd Military Police Company"
click at [266, 211] on icon at bounding box center [262, 210] width 9 height 9
click at [264, 211] on input "Are you a unit leader who can receive boxes/bags for your unit?" at bounding box center [261, 214] width 6 height 14
checkbox input "****"
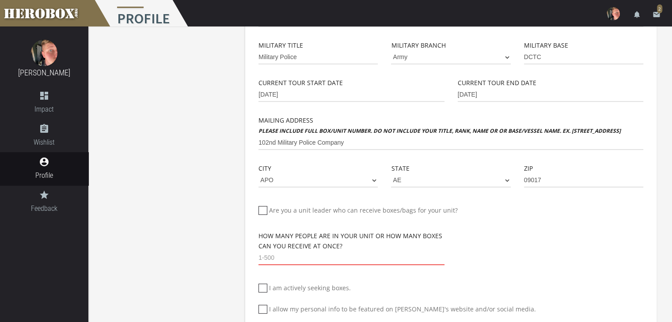
click at [291, 258] on input "number" at bounding box center [350, 258] width 185 height 14
type input "12"
click at [540, 282] on div "Are you a unit leader who can receive boxes/bags for your unit? How many people…" at bounding box center [450, 250] width 385 height 99
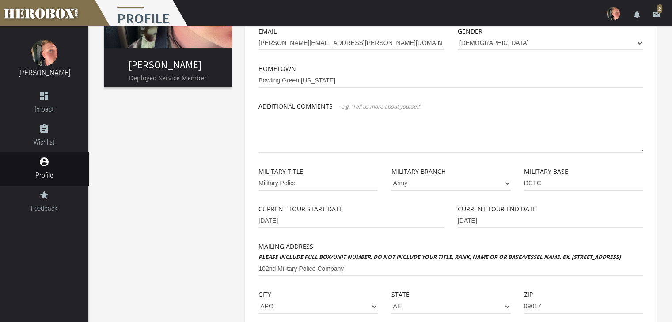
scroll to position [126, 0]
click at [496, 222] on input "[DATE]" at bounding box center [550, 222] width 185 height 14
type input "[DATE]"
click at [496, 234] on div "Current Tour End Date [DATE]" at bounding box center [550, 223] width 199 height 38
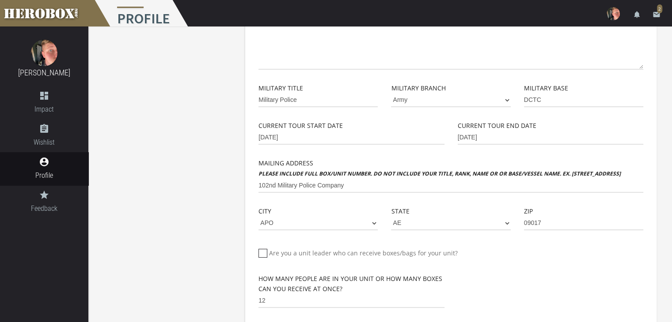
scroll to position [210, 0]
click at [265, 133] on input "[DATE]" at bounding box center [350, 137] width 185 height 14
click at [302, 139] on input "[DATE]" at bounding box center [350, 137] width 185 height 14
type input "[DATE]"
click at [462, 135] on input "[DATE]" at bounding box center [550, 137] width 185 height 14
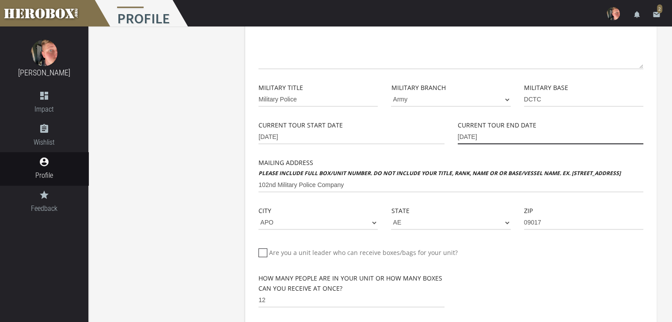
type input "[DATE]"
click at [480, 165] on label "Mailing Address Please include full box/unit number. Do not include your title,…" at bounding box center [439, 168] width 362 height 21
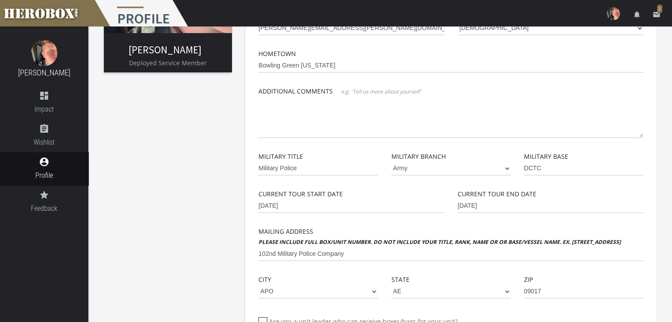
scroll to position [140, 0]
click at [552, 165] on input "DCTC" at bounding box center [583, 170] width 119 height 14
type input "D"
click at [554, 186] on div "Military Base" at bounding box center [583, 171] width 132 height 38
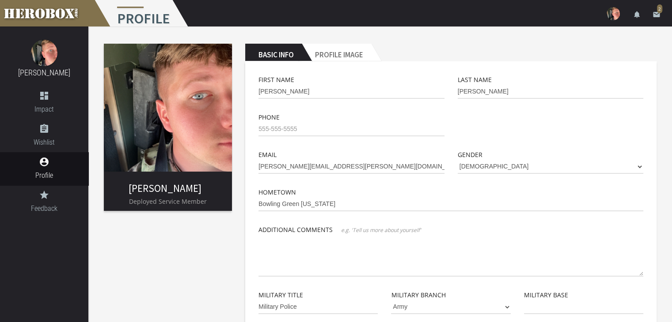
scroll to position [4, 0]
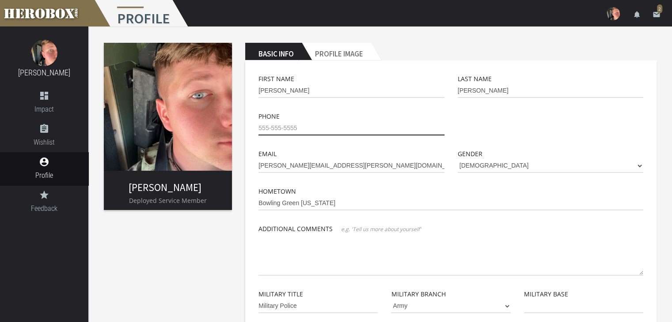
click at [327, 132] on input "tel" at bounding box center [350, 128] width 185 height 14
type input "4"
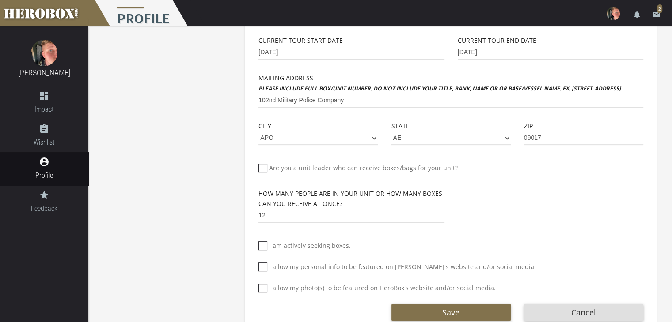
scroll to position [319, 0]
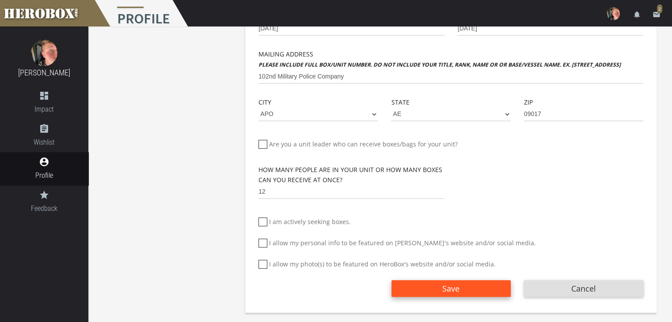
click at [454, 290] on span "Save" at bounding box center [450, 289] width 17 height 11
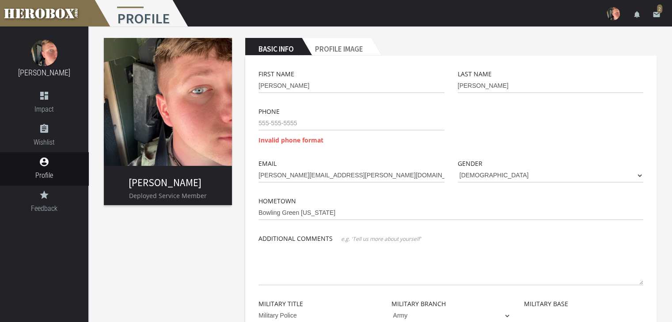
scroll to position [0, 0]
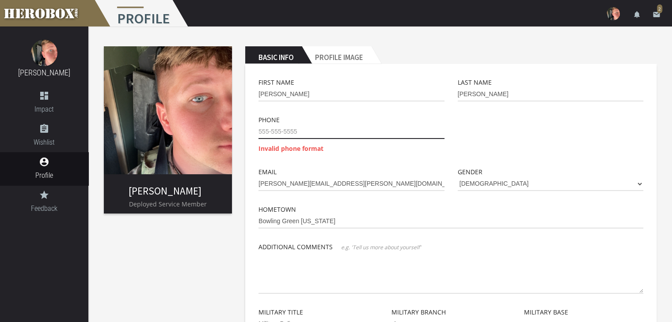
click at [311, 136] on input "tel" at bounding box center [350, 132] width 185 height 14
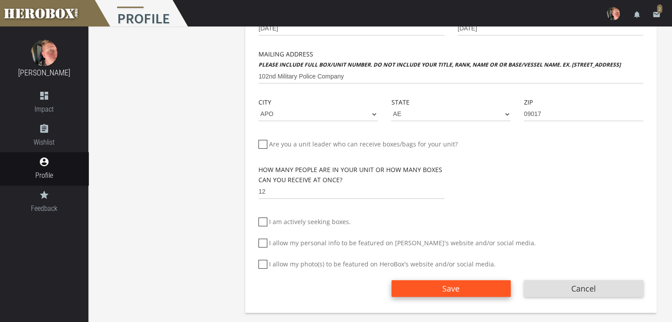
scroll to position [333, 0]
type input "[PHONE_NUMBER]"
click at [424, 289] on button "Save" at bounding box center [450, 289] width 119 height 17
click at [466, 288] on button "Save" at bounding box center [450, 289] width 119 height 17
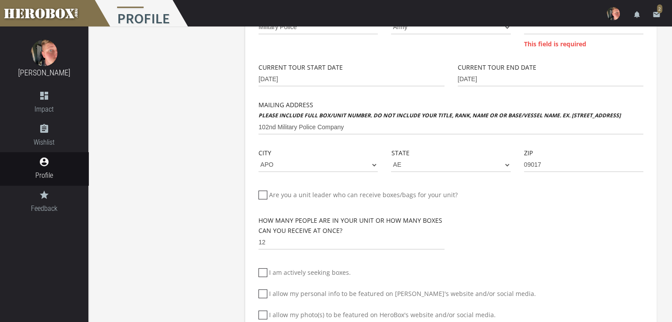
scroll to position [333, 0]
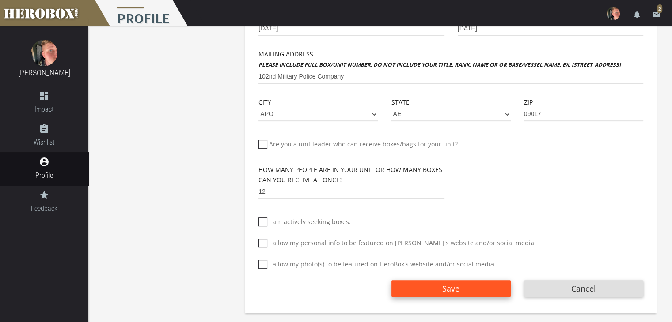
click at [443, 290] on span "Save" at bounding box center [450, 289] width 17 height 11
